Goal: Information Seeking & Learning: Learn about a topic

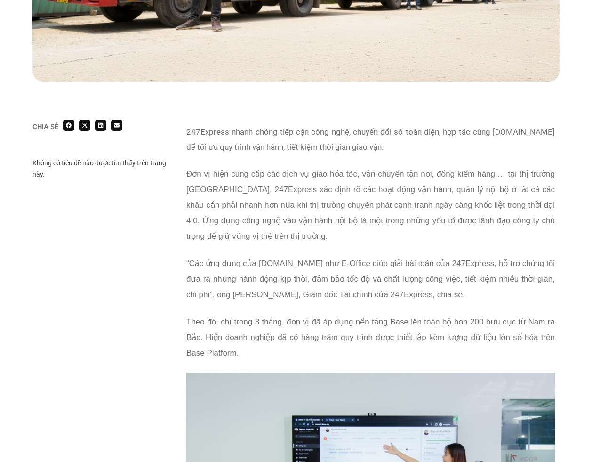
scroll to position [452, 0]
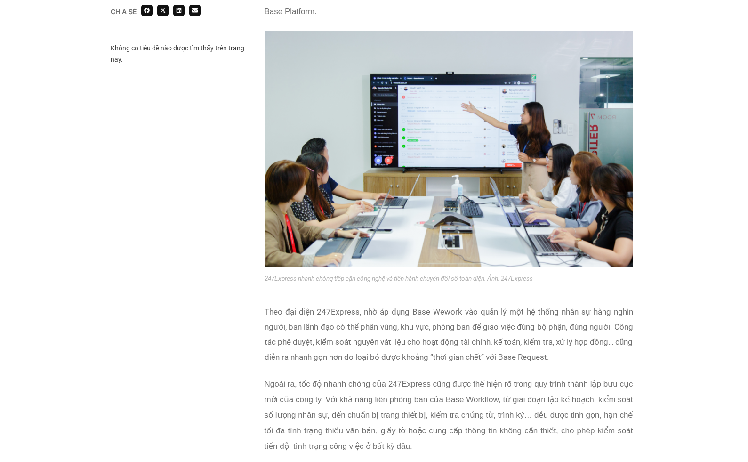
scroll to position [820, 0]
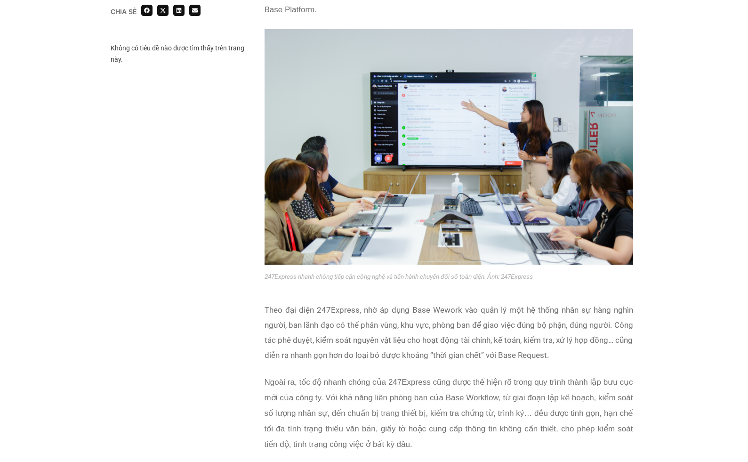
click at [499, 348] on p "Theo đại diện 247Express, nhờ áp dụng Base Wework vào quản lý một hệ thống nhân…" at bounding box center [449, 332] width 369 height 60
click at [624, 338] on p "Theo đại diện 247Express, nhờ áp dụng Base Wework vào quản lý một hệ thống nhân…" at bounding box center [449, 332] width 369 height 60
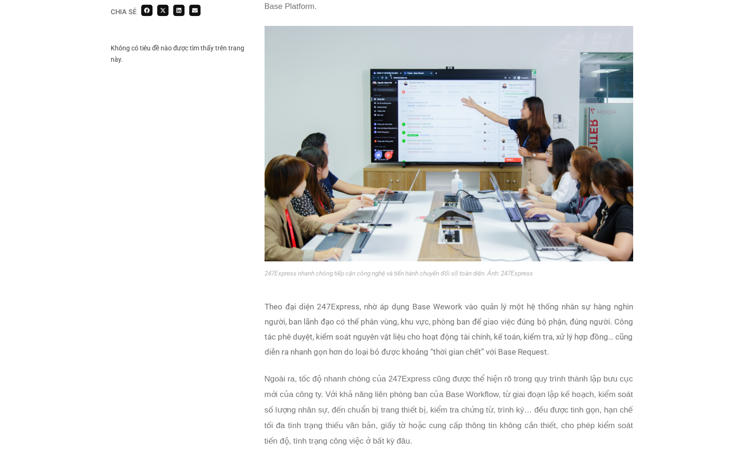
scroll to position [835, 0]
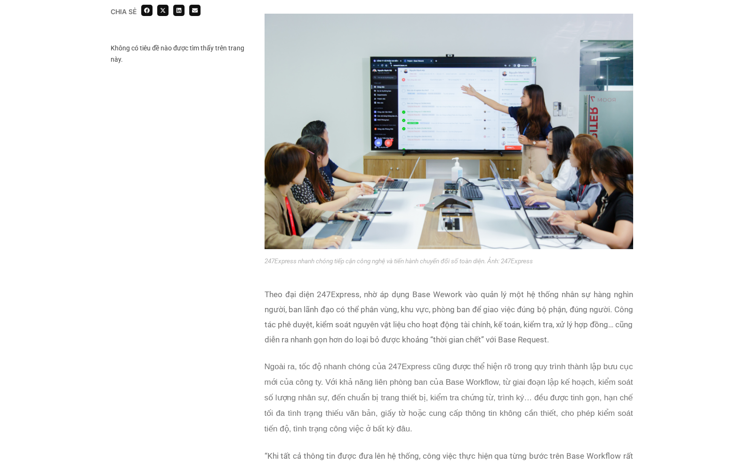
click at [578, 332] on p "Theo đại diện 247Express, nhờ áp dụng Base Wework vào quản lý một hệ thống nhân…" at bounding box center [449, 317] width 369 height 60
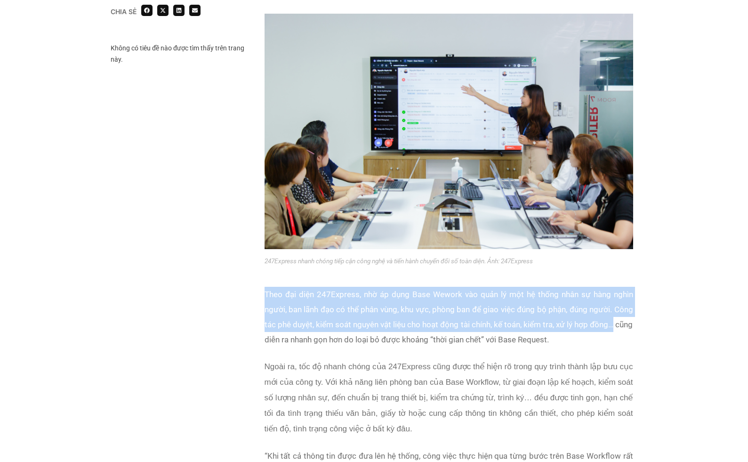
drag, startPoint x: 657, startPoint y: 322, endPoint x: 246, endPoint y: 297, distance: 411.3
click at [246, 297] on div "Chia sẻ Không có tiêu đề nào được tìm thấy trên trang này. Chia sẻ" at bounding box center [374, 352] width 748 height 1960
click at [544, 314] on p "Theo đại diện 247Express, nhờ áp dụng Base Wework vào quản lý một hệ thống nhân…" at bounding box center [449, 317] width 369 height 60
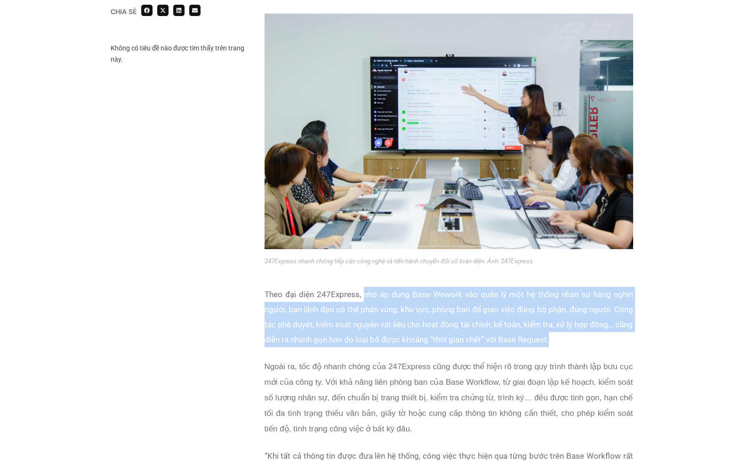
drag, startPoint x: 589, startPoint y: 339, endPoint x: 362, endPoint y: 287, distance: 232.9
click at [362, 287] on p "Theo đại diện 247Express, nhờ áp dụng Base Wework vào quản lý một hệ thống nhân…" at bounding box center [449, 317] width 369 height 60
copy p "nhờ áp dụng Base Wework vào quản lý một hệ thống nhân sự hàng nghìn người, ban …"
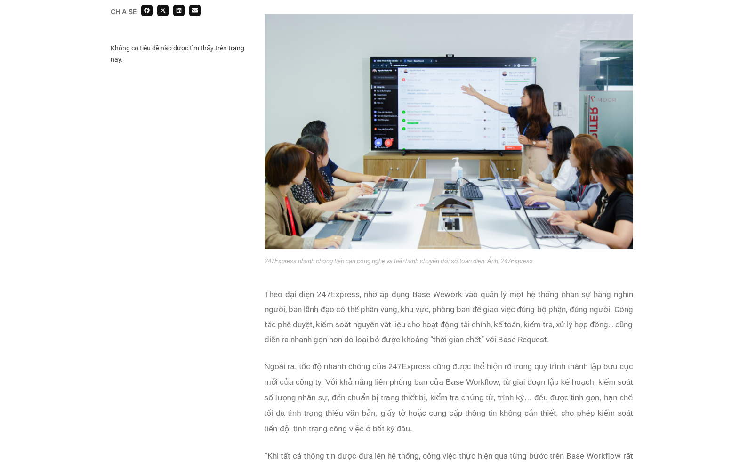
click at [507, 363] on span "Ngoài ra, tốc độ nhanh chóng của 247Express cũng được thể hiện rõ trong quy trì…" at bounding box center [449, 397] width 369 height 71
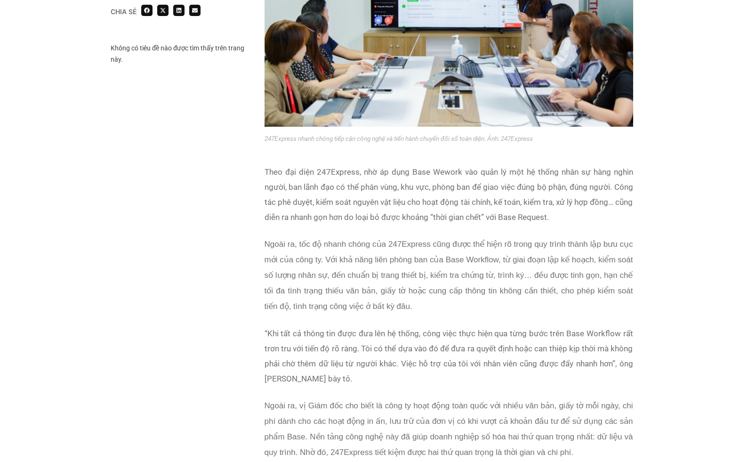
scroll to position [962, 0]
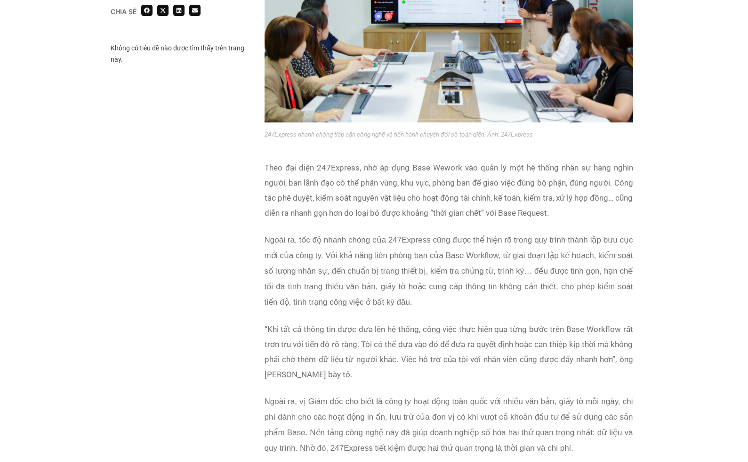
click at [473, 278] on span "Ngoài ra, tốc độ nhanh chóng của 247Express cũng được thể hiện rõ trong quy trì…" at bounding box center [449, 270] width 369 height 71
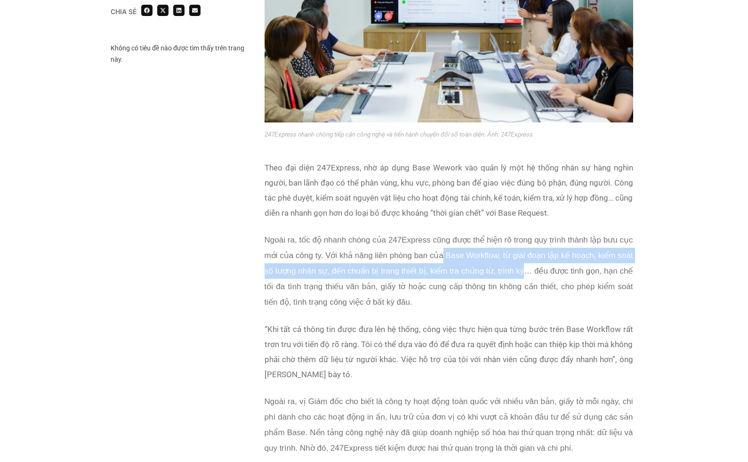
drag, startPoint x: 462, startPoint y: 252, endPoint x: 551, endPoint y: 267, distance: 90.6
click at [551, 267] on span "Ngoài ra, tốc độ nhanh chóng của 247Express cũng được thể hiện rõ trong quy trì…" at bounding box center [449, 270] width 369 height 71
copy span "Base Workflow, từ giai đoạn lập kế hoạch, kiểm soát số lượng nhân sự, đến chuẩn…"
